Goal: Transaction & Acquisition: Purchase product/service

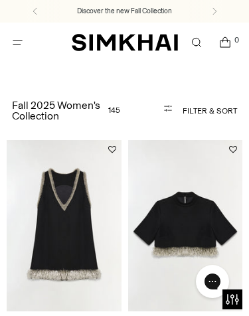
click at [20, 40] on icon "Open menu modal" at bounding box center [18, 43] width 6 height 6
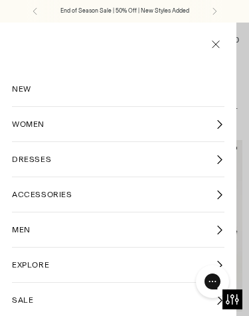
click at [218, 191] on icon at bounding box center [219, 195] width 10 height 10
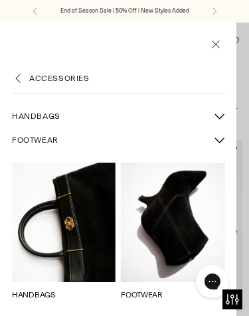
click at [224, 132] on button "More FOOTWEAR sub-items" at bounding box center [219, 140] width 24 height 24
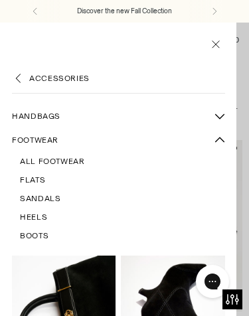
click at [38, 234] on span "Boots" at bounding box center [34, 236] width 29 height 12
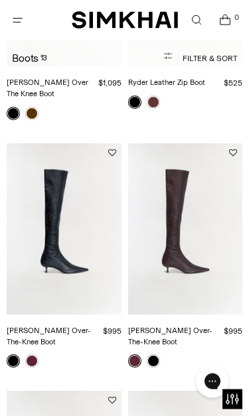
scroll to position [493, 0]
click at [63, 226] on img "Joni Leather Over-The-Knee Boot" at bounding box center [64, 229] width 115 height 172
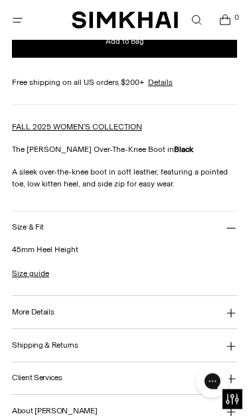
scroll to position [667, 0]
click at [31, 277] on link "Size guide" at bounding box center [30, 273] width 37 height 12
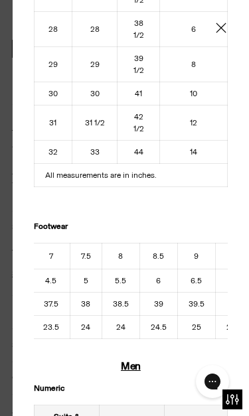
scroll to position [0, 181]
click at [222, 23] on icon "Close" at bounding box center [221, 27] width 11 height 13
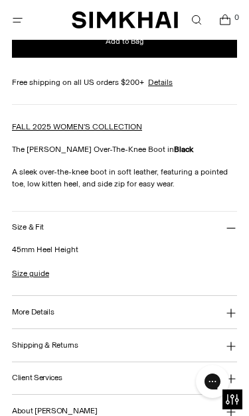
scroll to position [0, 0]
click at [222, 317] on button "More Details" at bounding box center [124, 312] width 225 height 33
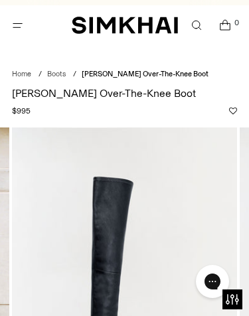
scroll to position [17, 0]
